Goal: Find specific page/section: Find specific page/section

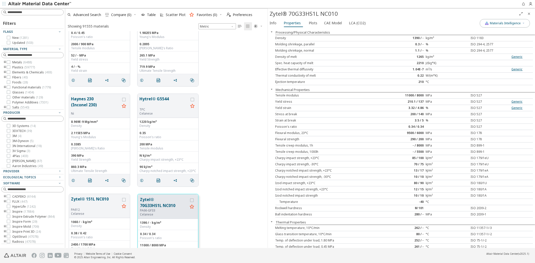
scroll to position [0, 0]
click at [336, 24] on span "CAE Model" at bounding box center [333, 23] width 18 height 8
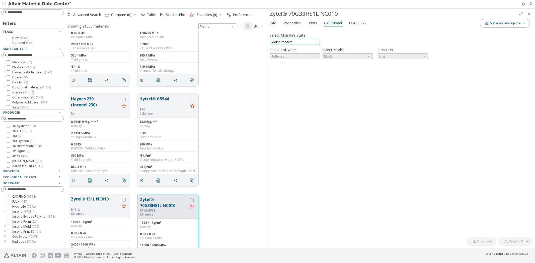
click at [307, 41] on span "Moisture State" at bounding box center [295, 42] width 50 height 6
click at [301, 52] on button "Conditioned" at bounding box center [294, 54] width 50 height 6
click at [301, 57] on span "Software" at bounding box center [295, 56] width 50 height 6
click at [313, 56] on span "Software" at bounding box center [295, 56] width 50 height 6
click at [317, 43] on span "Moisture State" at bounding box center [317, 41] width 4 height 4
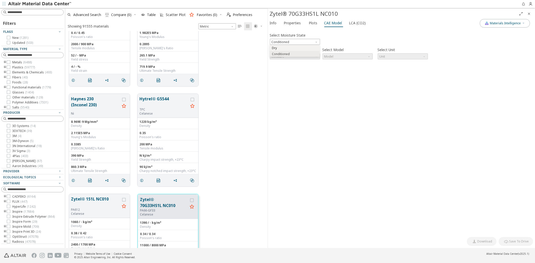
click at [310, 49] on span "Dry" at bounding box center [294, 48] width 46 height 4
click at [310, 58] on span "Software" at bounding box center [295, 56] width 50 height 6
click at [306, 74] on span "OptiStruct" at bounding box center [294, 75] width 46 height 4
click at [339, 55] on span "Model" at bounding box center [347, 56] width 50 height 6
click at [337, 67] on span "MatS1" at bounding box center [347, 69] width 46 height 4
